Goal: Task Accomplishment & Management: Complete application form

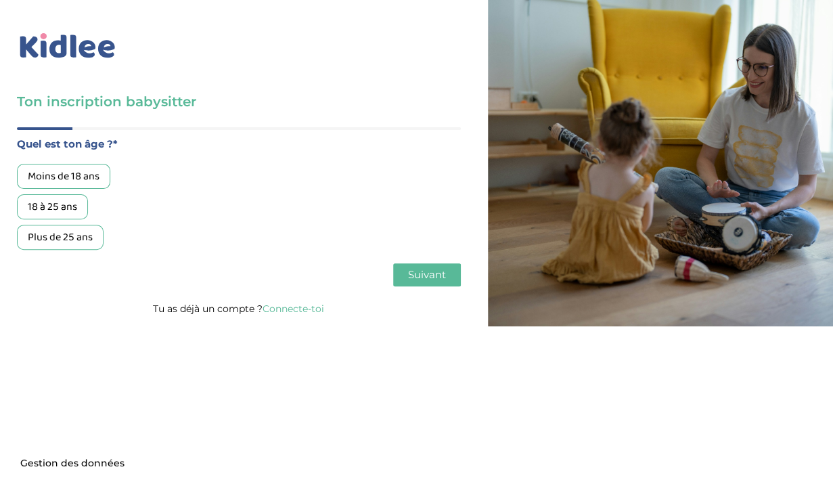
click at [72, 206] on div "18 à 25 ans" at bounding box center [52, 206] width 71 height 25
click at [440, 279] on span "Suivant" at bounding box center [427, 274] width 38 height 13
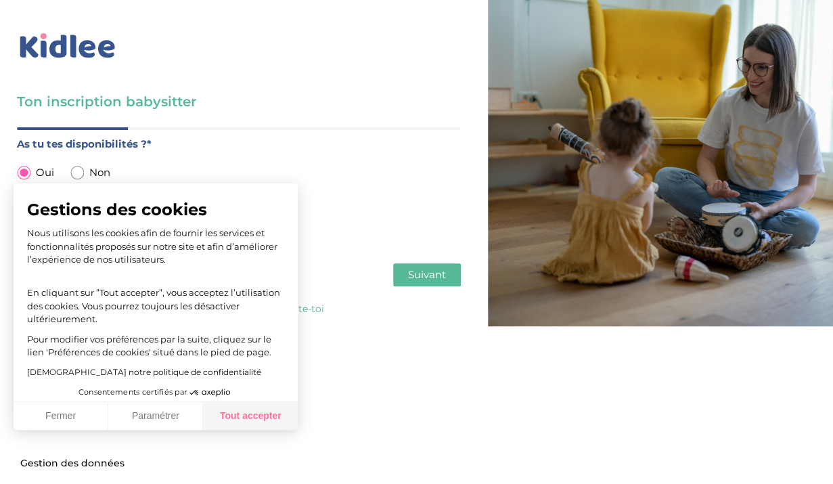
click at [250, 420] on button "Tout accepter" at bounding box center [250, 416] width 95 height 28
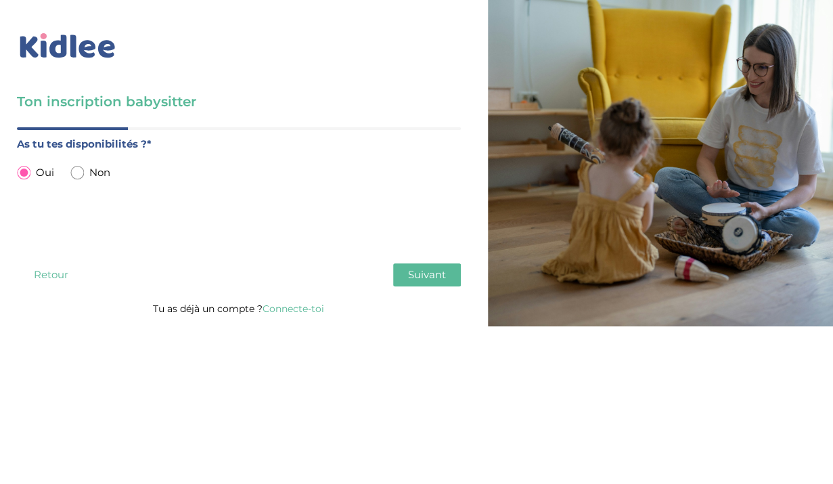
click at [405, 285] on button "Suivant" at bounding box center [427, 274] width 68 height 23
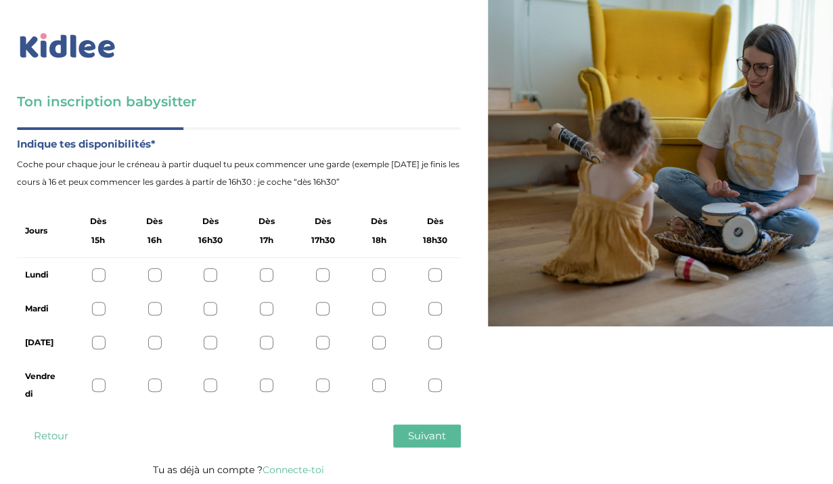
click at [374, 316] on div "Mardi" at bounding box center [239, 309] width 444 height 34
click at [377, 313] on div at bounding box center [379, 309] width 14 height 14
click at [383, 344] on div at bounding box center [379, 342] width 14 height 14
click at [381, 309] on icon at bounding box center [379, 309] width 10 height 10
click at [375, 283] on div "Lundi" at bounding box center [239, 275] width 444 height 34
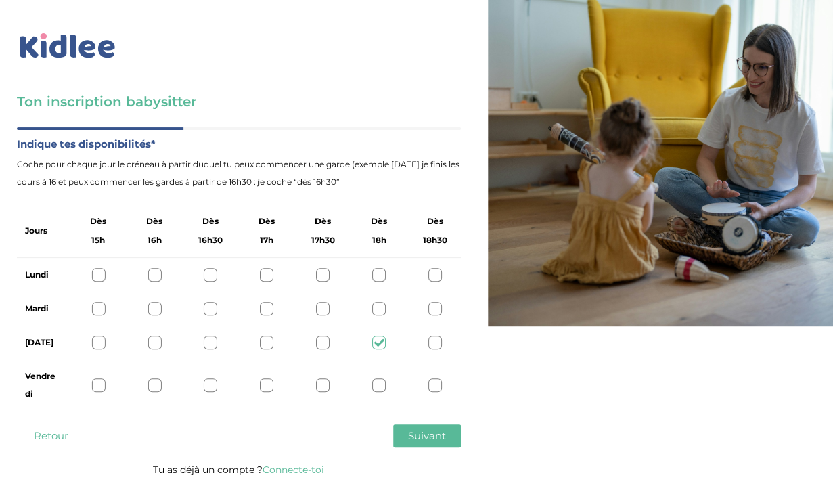
click at [379, 343] on icon at bounding box center [379, 343] width 10 height 10
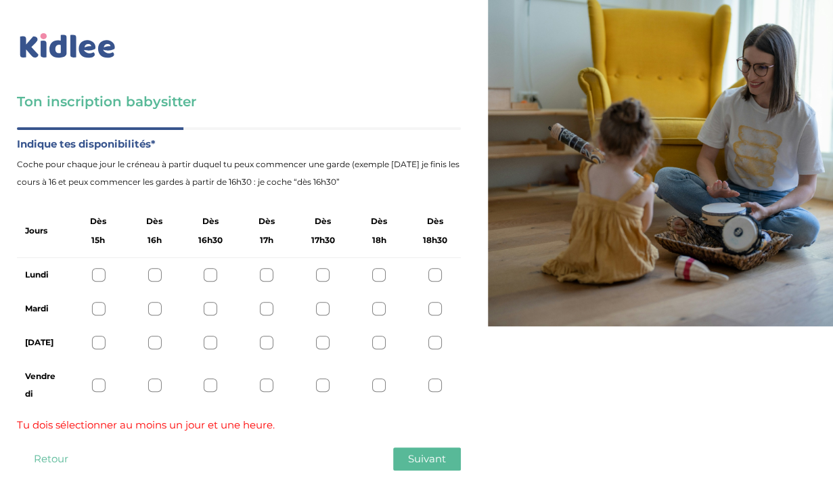
click at [381, 346] on div at bounding box center [379, 342] width 14 height 14
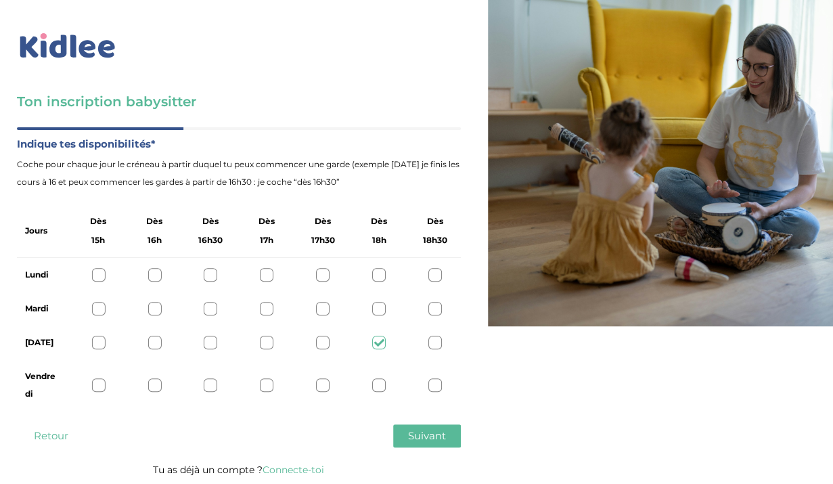
click at [321, 347] on div at bounding box center [323, 342] width 14 height 14
click at [321, 388] on div at bounding box center [323, 385] width 14 height 14
click at [407, 436] on button "Suivant" at bounding box center [427, 435] width 68 height 23
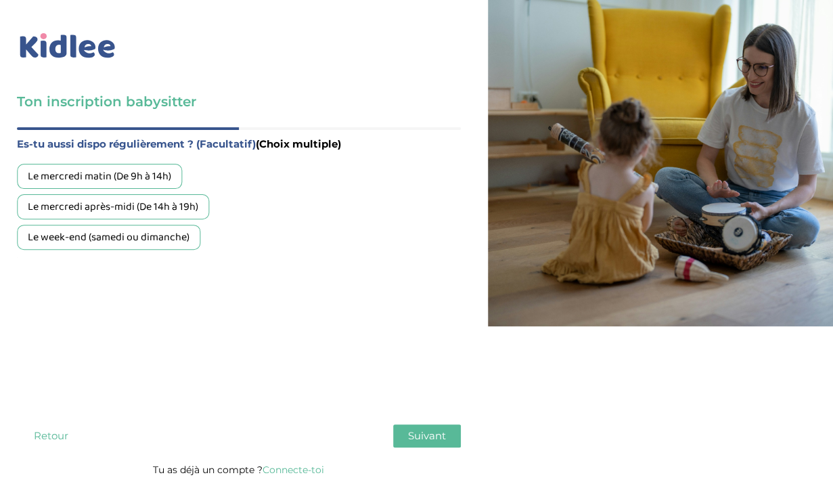
click at [146, 175] on div "Le mercredi matin (De 9h à 14h)" at bounding box center [99, 176] width 165 height 25
click at [146, 204] on div "Le mercredi après-midi (De 14h à 19h)" at bounding box center [113, 206] width 192 height 25
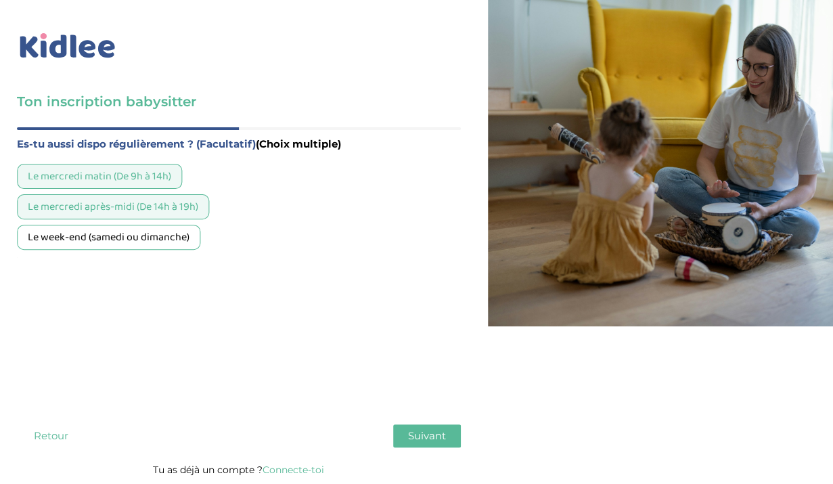
click at [145, 246] on div "Le week-end (samedi ou dimanche)" at bounding box center [108, 237] width 183 height 25
click at [420, 434] on span "Suivant" at bounding box center [427, 435] width 38 height 13
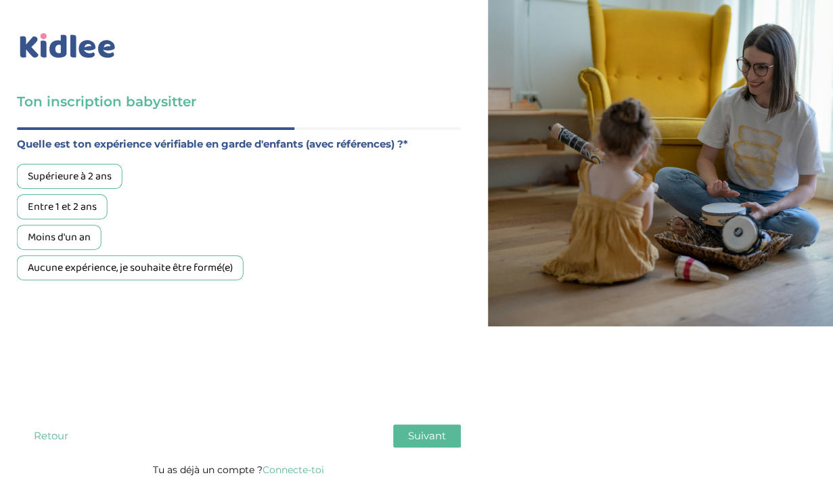
click at [188, 270] on div "Aucune expérience, je souhaite être formé(e)" at bounding box center [130, 267] width 227 height 25
click at [430, 432] on span "Suivant" at bounding box center [427, 435] width 38 height 13
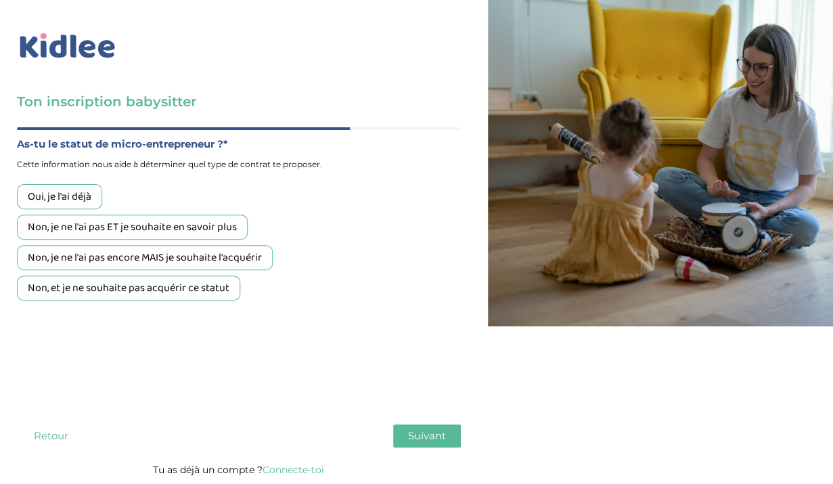
click at [59, 436] on button "Retour" at bounding box center [51, 435] width 68 height 23
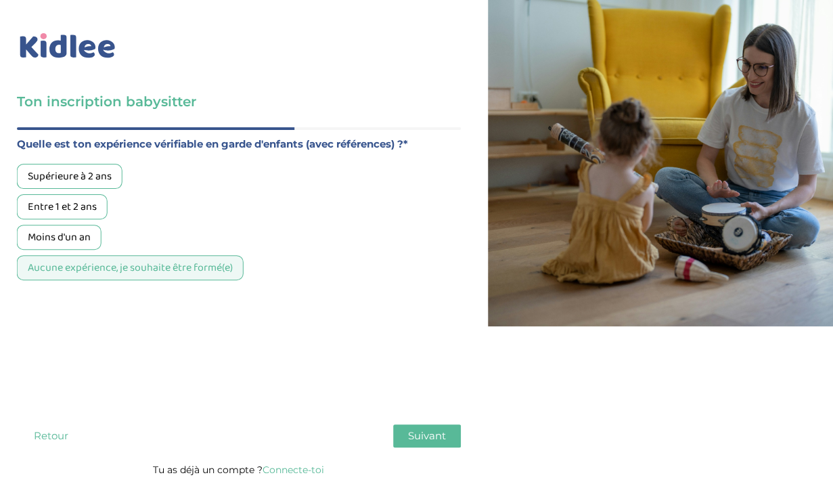
click at [443, 441] on span "Suivant" at bounding box center [427, 435] width 38 height 13
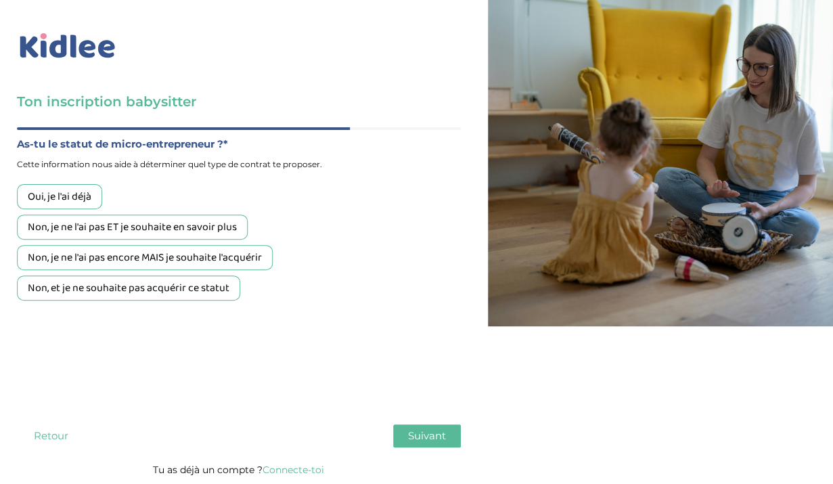
click at [76, 292] on div "Non, et je ne souhaite pas acquérir ce statut" at bounding box center [128, 287] width 223 height 25
click at [415, 431] on span "Suivant" at bounding box center [427, 435] width 38 height 13
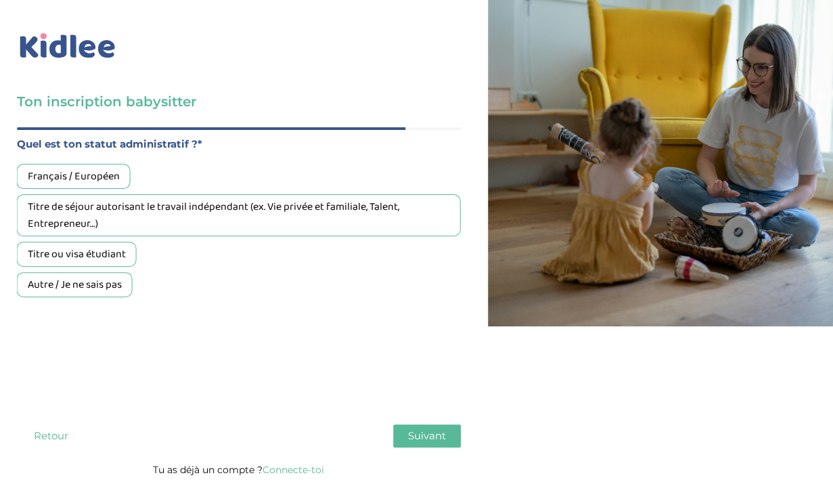
click at [106, 175] on div "Français / Européen" at bounding box center [74, 176] width 114 height 25
click at [432, 442] on button "Suivant" at bounding box center [427, 435] width 68 height 23
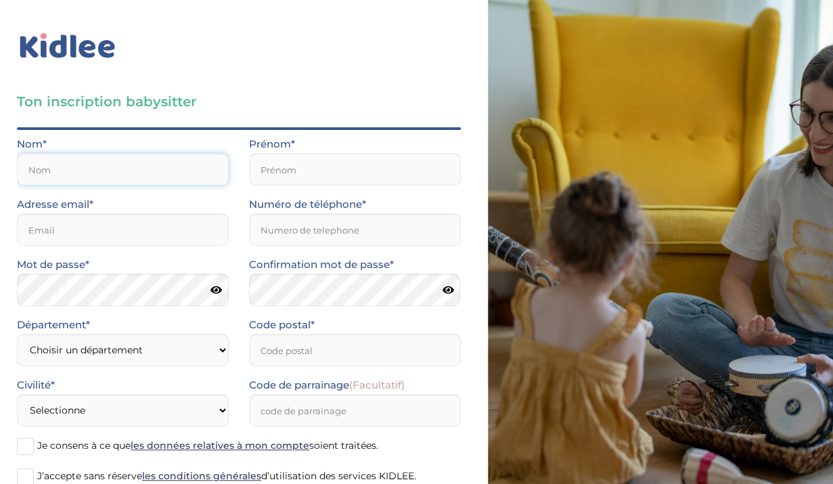
click at [128, 177] on input "text" at bounding box center [123, 169] width 212 height 32
type input "a"
type input "rubio"
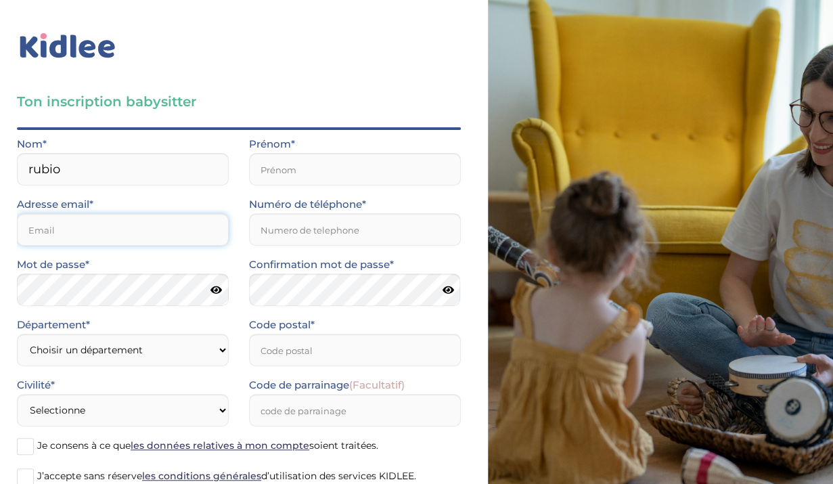
click at [87, 221] on input "email" at bounding box center [123, 229] width 212 height 32
type input "ru"
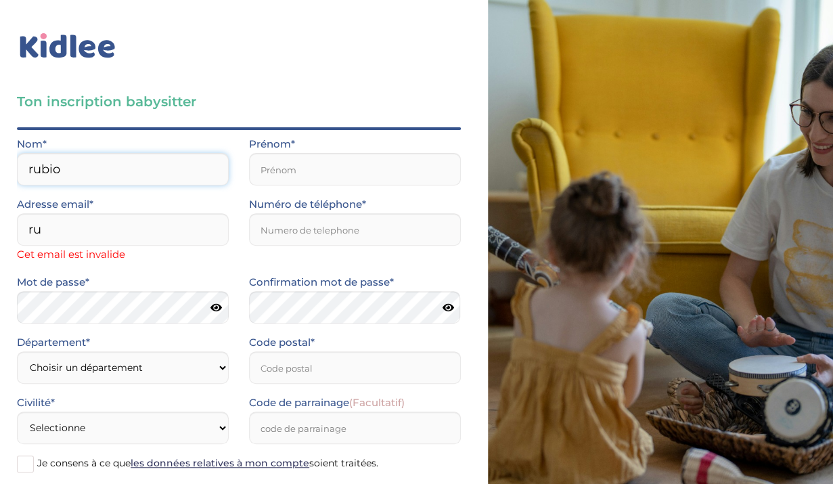
click at [95, 166] on input "rubio" at bounding box center [123, 169] width 212 height 32
type input "rubio girona"
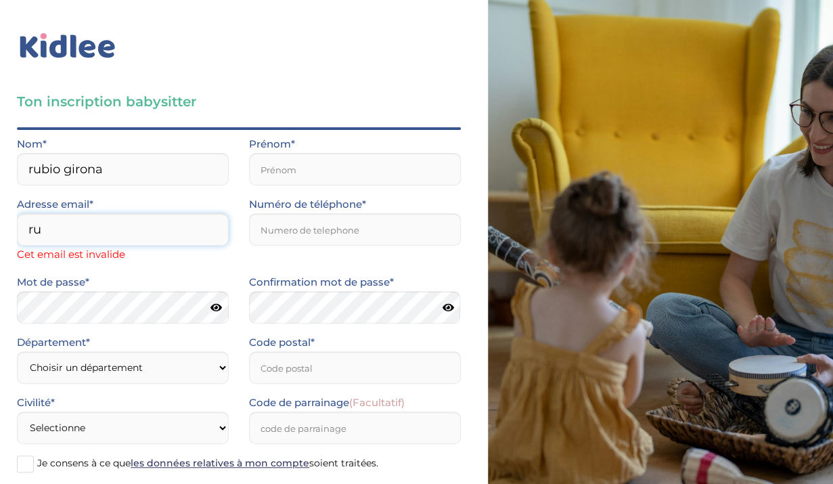
click at [77, 221] on input "ru" at bounding box center [123, 229] width 212 height 32
type input "r"
type input "alanarubiogirona3@gmail.com"
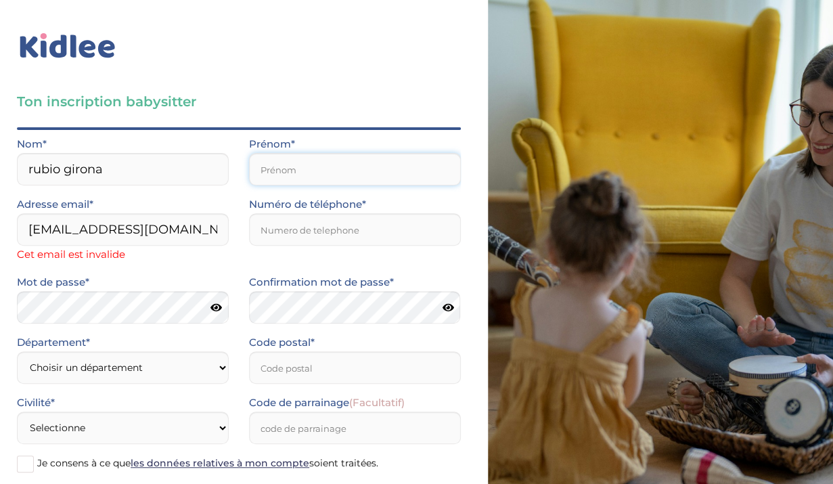
click at [272, 162] on input "text" at bounding box center [355, 169] width 212 height 32
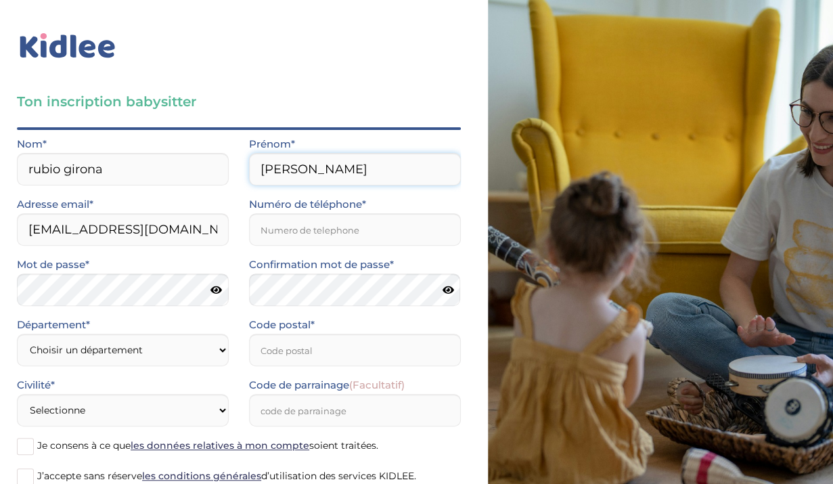
type input "Alana"
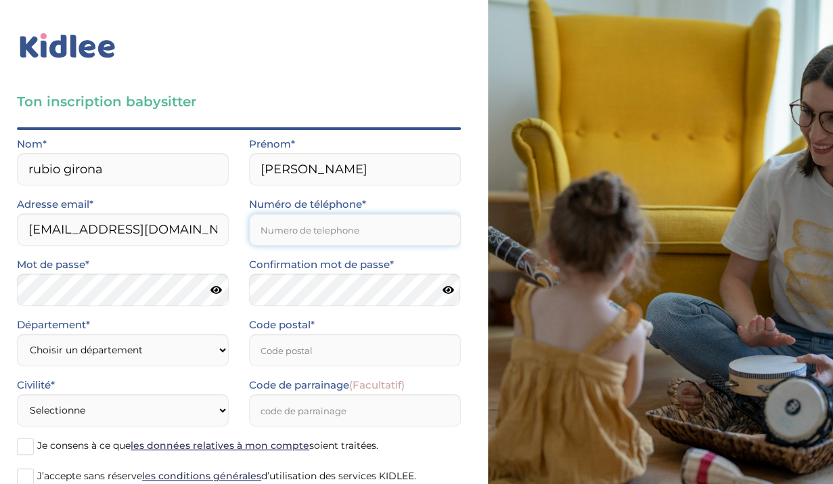
click at [289, 241] on input "Numéro de téléphone*" at bounding box center [355, 229] width 212 height 32
type input "0647878538"
click at [218, 292] on icon at bounding box center [215, 290] width 11 height 10
click at [452, 286] on icon at bounding box center [447, 290] width 11 height 10
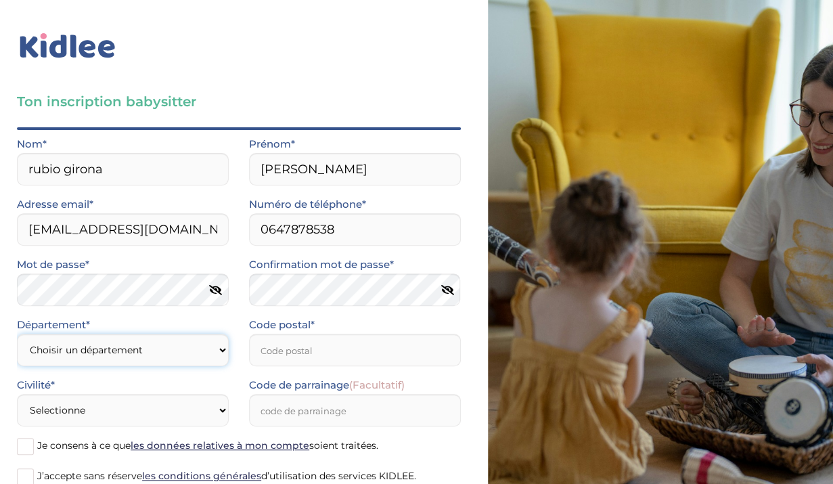
click at [17, 333] on select "Choisir un département Paris (75) Hauts-de-Seine (92) Yvelines (78) Val-de-Marn…" at bounding box center [123, 349] width 212 height 32
select select "0"
click option "Autre" at bounding box center [0, 0] width 0 height 0
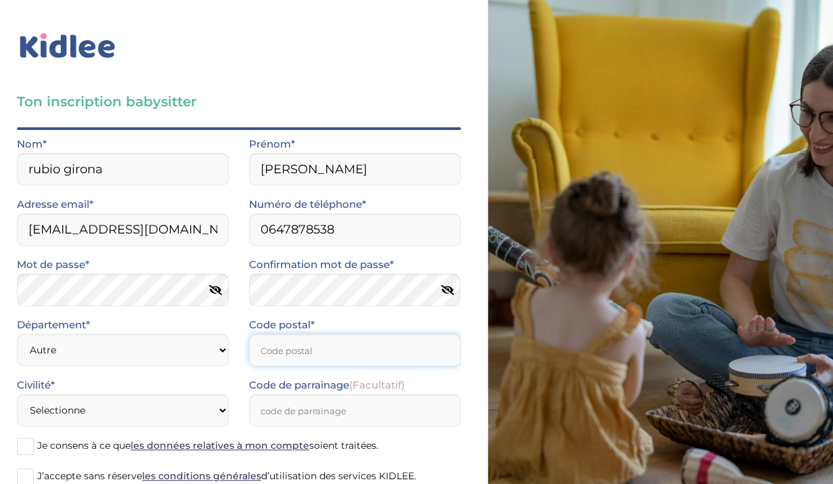
click at [277, 346] on input "Code postal*" at bounding box center [355, 349] width 212 height 32
type input "38000"
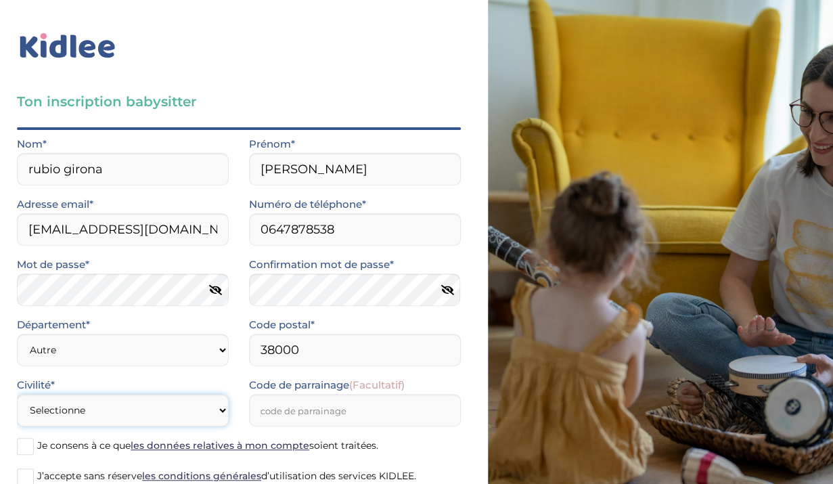
select select "1"
click option "Mme" at bounding box center [0, 0] width 0 height 0
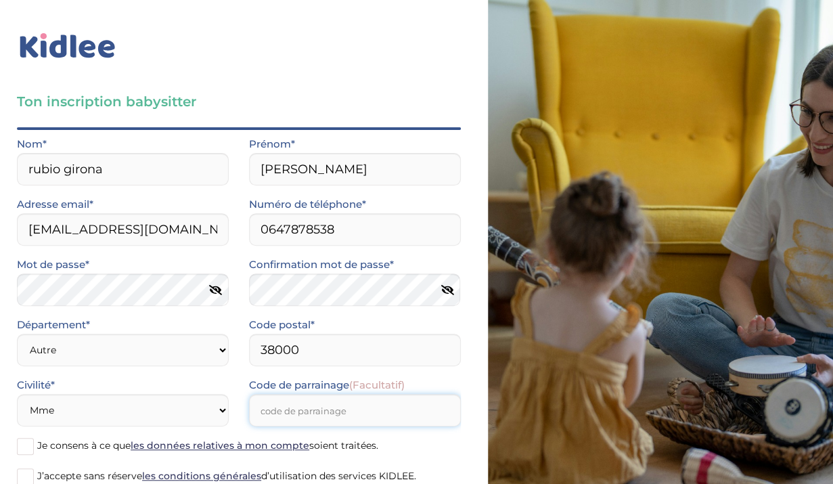
click at [358, 417] on input "Code de parrainage (Facultatif)" at bounding box center [355, 410] width 212 height 32
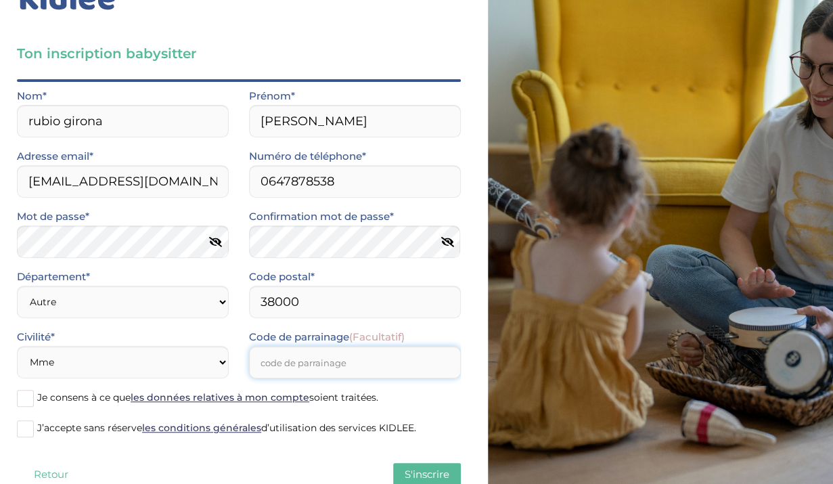
scroll to position [89, 0]
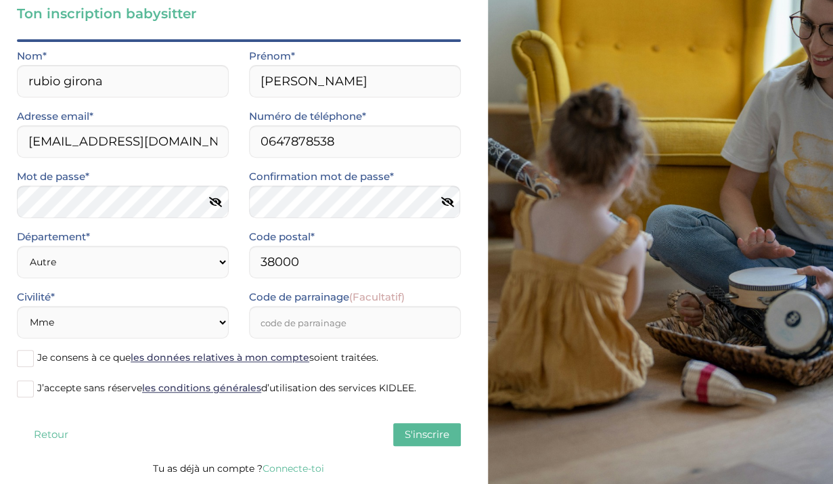
click at [32, 356] on span at bounding box center [25, 358] width 17 height 17
click at [0, 0] on input "Je consens à ce que les données relatives à mon compte soient traitées." at bounding box center [0, 0] width 0 height 0
click at [26, 391] on span at bounding box center [25, 388] width 17 height 17
click at [0, 0] on input "J’accepte sans réserve les conditions générales d’utilisation des services KIDL…" at bounding box center [0, 0] width 0 height 0
click at [439, 448] on div "Quel est ton âge ?* Moins de 18 ans 18 à 25 ans Plus de 25 ans As tu tes dispon…" at bounding box center [239, 249] width 444 height 420
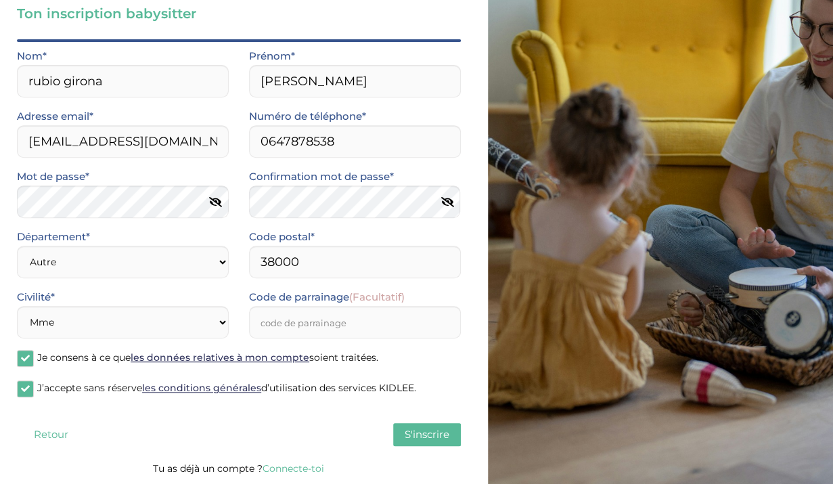
click at [429, 439] on span "S'inscrire" at bounding box center [426, 433] width 45 height 13
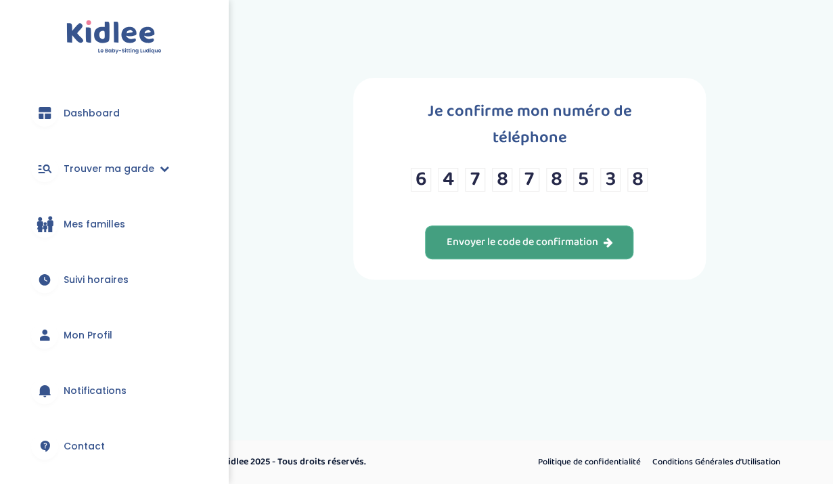
click at [497, 250] on div "Envoyer le code de confirmation" at bounding box center [529, 243] width 166 height 16
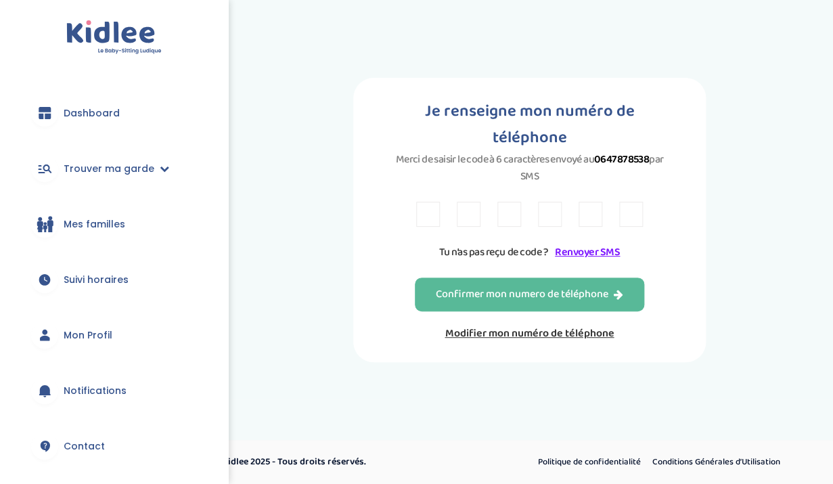
click at [434, 227] on input "text" at bounding box center [428, 214] width 24 height 25
type input "P"
type input "L"
type input "3"
type input "7"
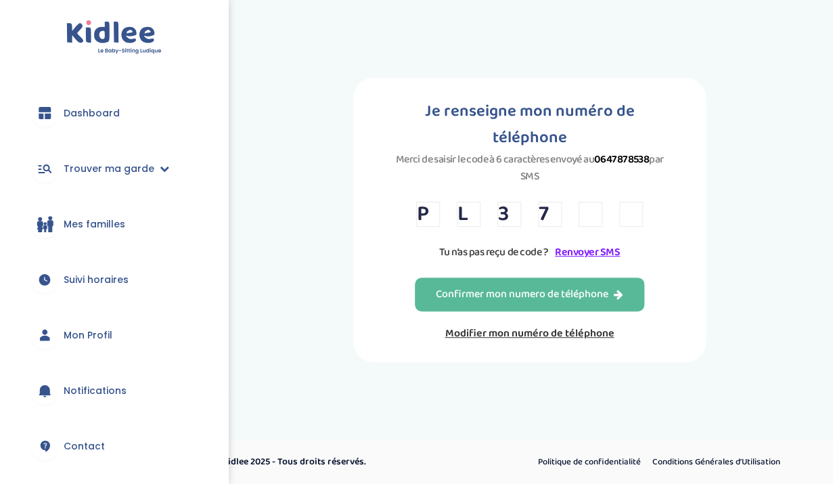
type input "Z"
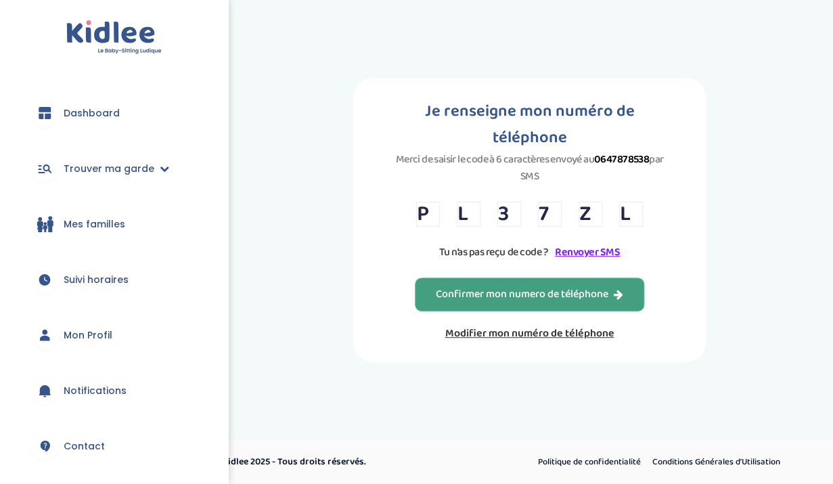
type input "L"
click at [455, 297] on button "Confirmer mon numero de téléphone" at bounding box center [529, 294] width 229 height 34
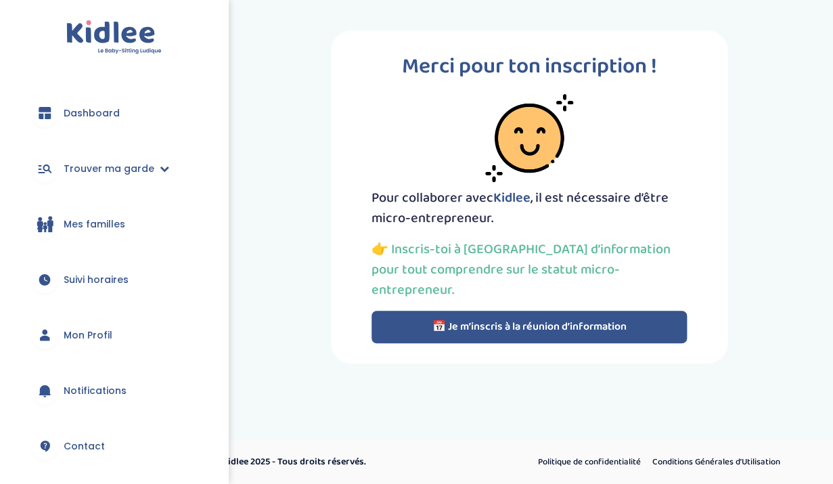
click at [159, 210] on link "Mes familles" at bounding box center [113, 224] width 187 height 49
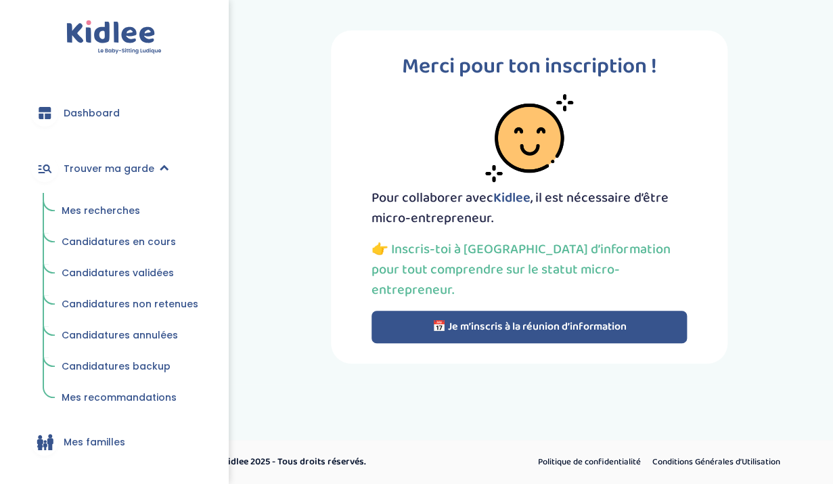
click at [126, 216] on span "Mes recherches" at bounding box center [101, 211] width 78 height 14
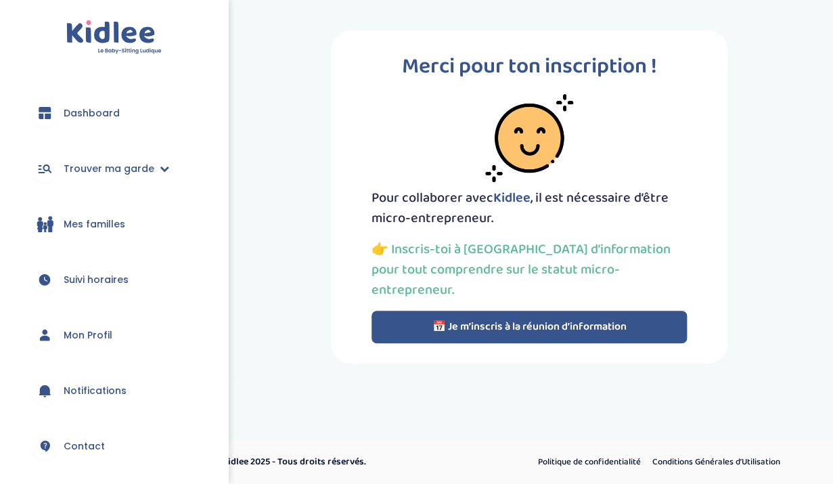
click at [93, 327] on link "Mon Profil" at bounding box center [113, 334] width 187 height 49
click at [124, 172] on span "Trouver ma garde" at bounding box center [109, 169] width 91 height 14
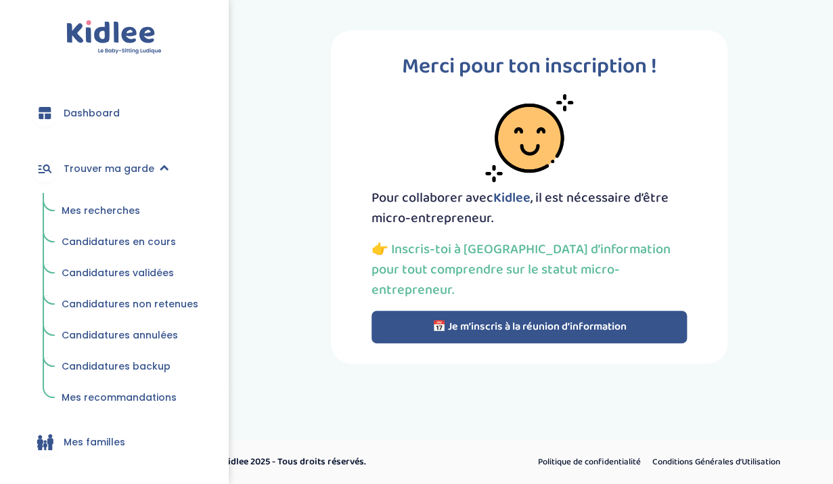
click at [116, 116] on span "Dashboard" at bounding box center [92, 113] width 56 height 14
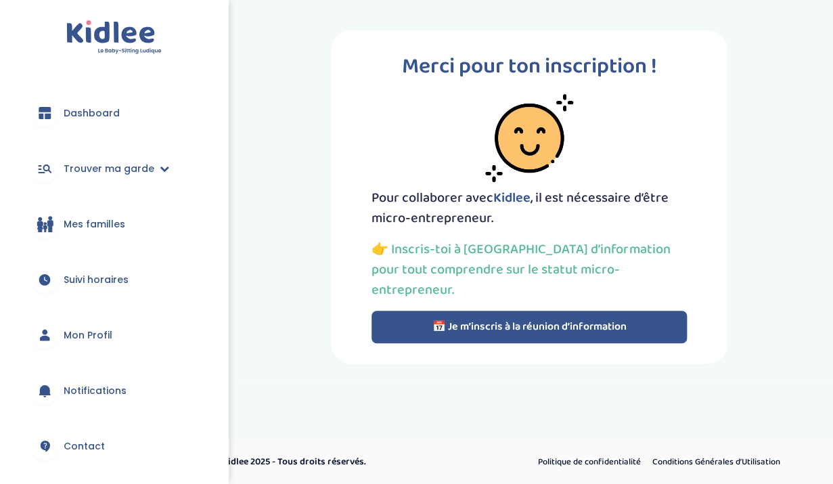
click at [489, 312] on button "📅 Je m’inscris à la réunion d’information" at bounding box center [528, 326] width 315 height 32
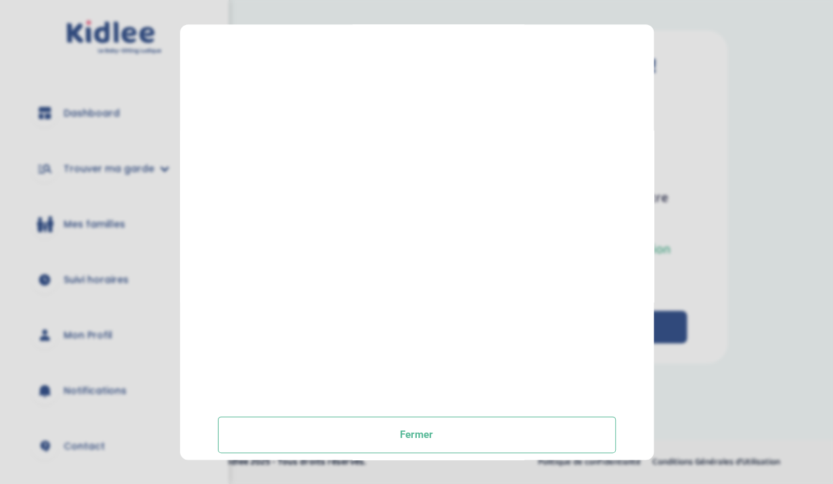
scroll to position [253, 0]
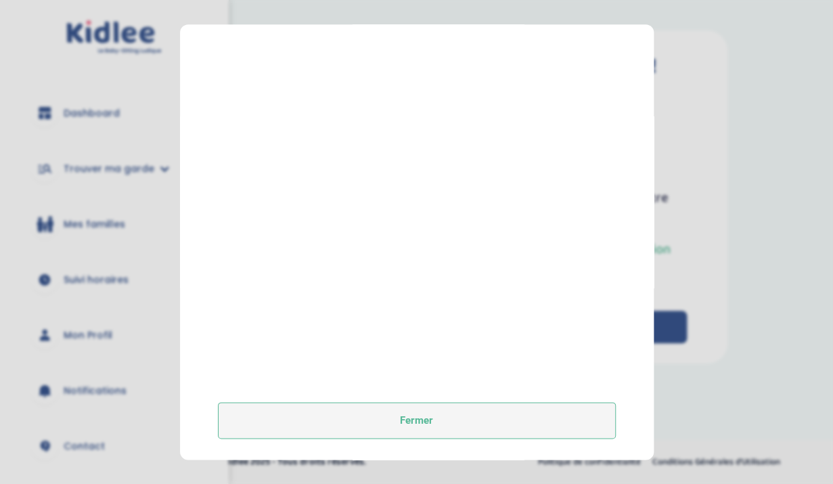
click at [462, 419] on button "Fermer" at bounding box center [417, 420] width 398 height 37
